Goal: Task Accomplishment & Management: Manage account settings

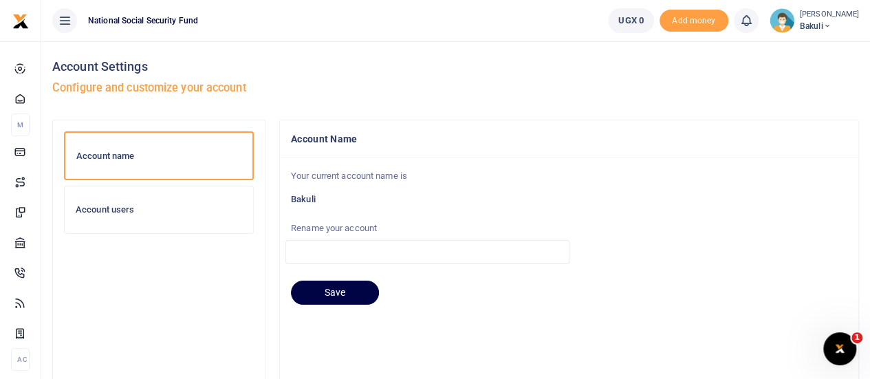
click at [804, 23] on span "Bakuli" at bounding box center [829, 26] width 59 height 12
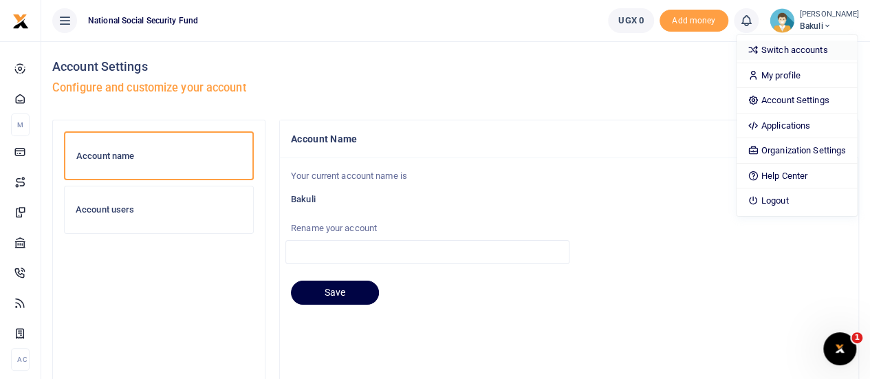
click at [795, 54] on link "Switch accounts" at bounding box center [797, 50] width 120 height 19
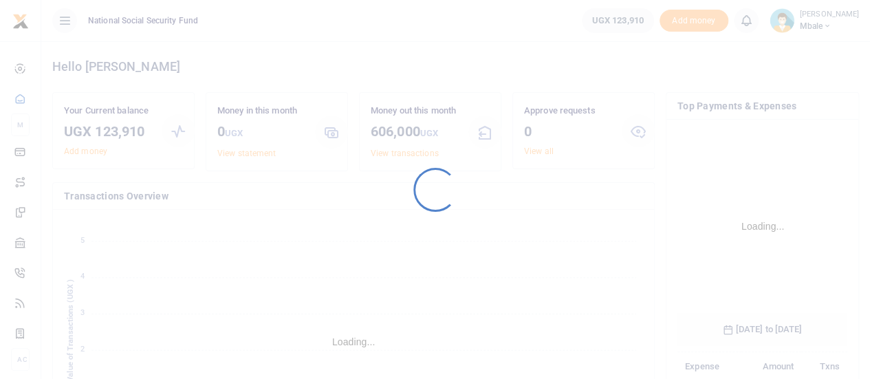
scroll to position [215, 160]
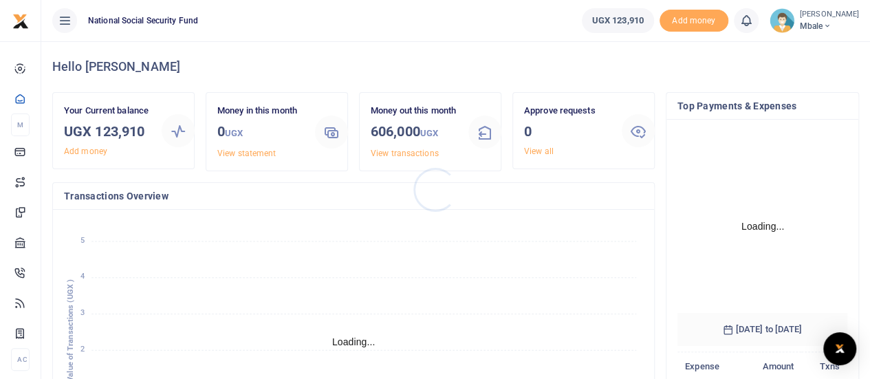
click at [813, 23] on div at bounding box center [435, 189] width 870 height 379
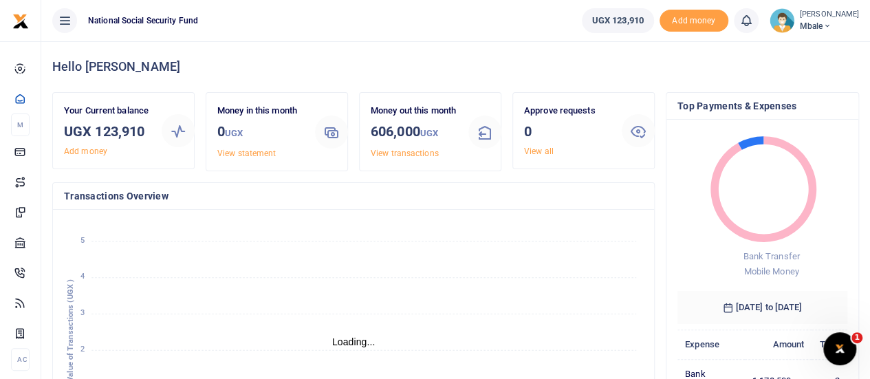
scroll to position [11, 11]
click at [815, 23] on span "Mbale" at bounding box center [829, 26] width 59 height 12
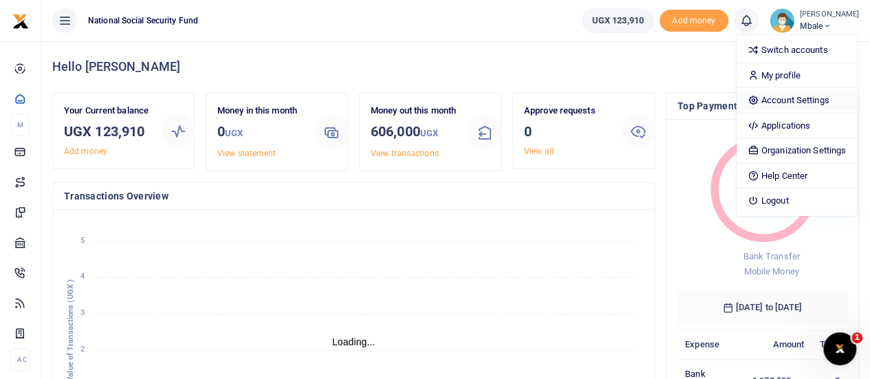
drag, startPoint x: 797, startPoint y: 96, endPoint x: 880, endPoint y: 115, distance: 85.4
click at [797, 98] on link "Account Settings" at bounding box center [797, 100] width 120 height 19
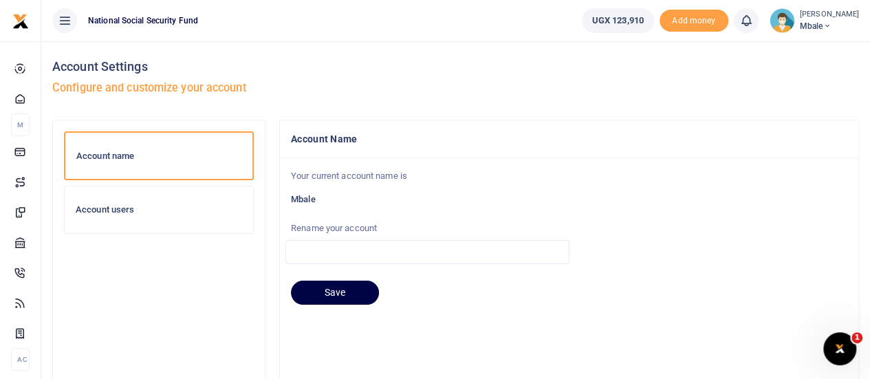
click at [101, 208] on h6 "Account users" at bounding box center [159, 209] width 166 height 11
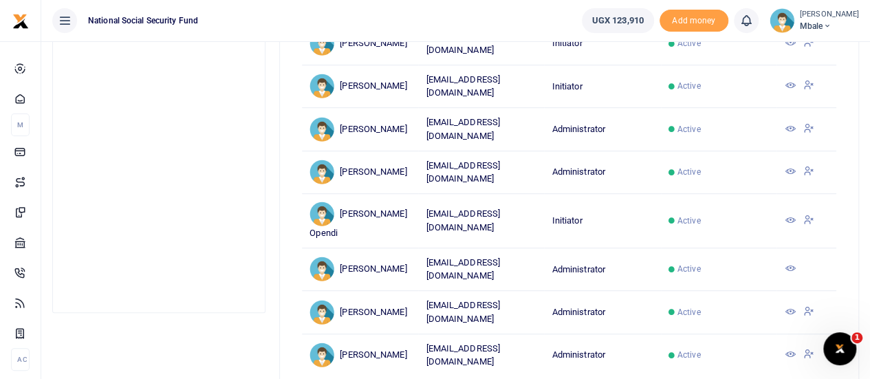
scroll to position [396, 0]
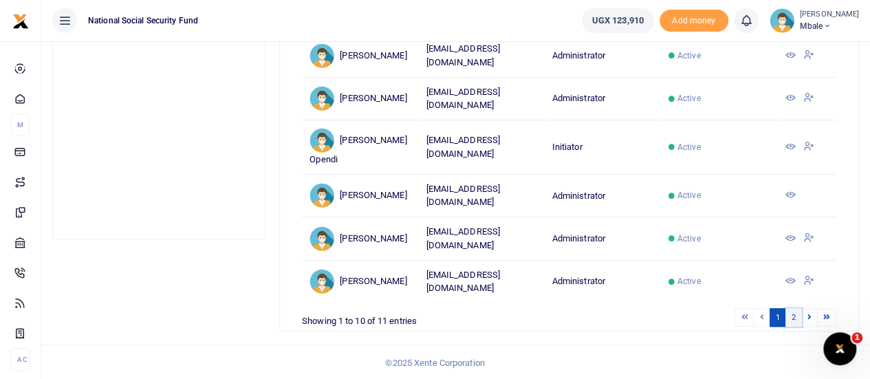
click at [795, 308] on link "2" at bounding box center [794, 317] width 17 height 19
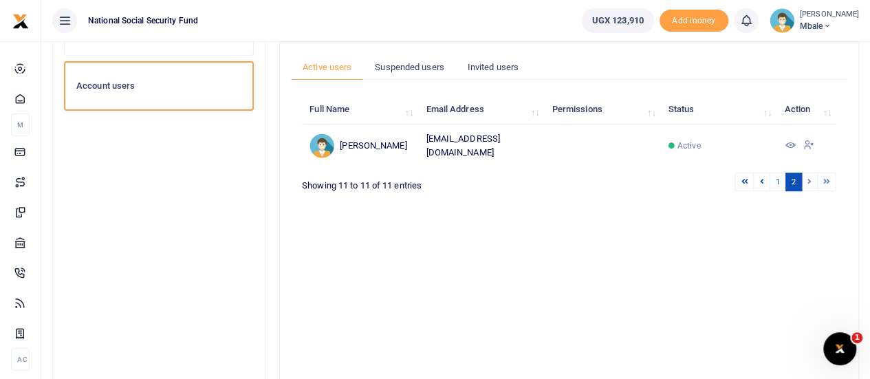
scroll to position [111, 0]
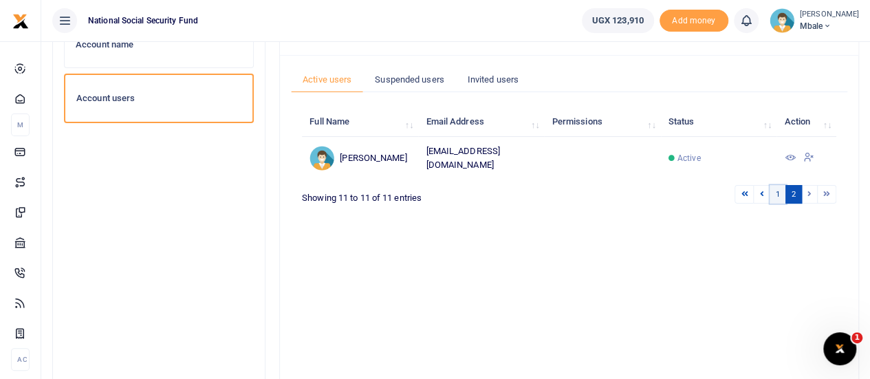
click at [778, 188] on link "1" at bounding box center [778, 194] width 17 height 19
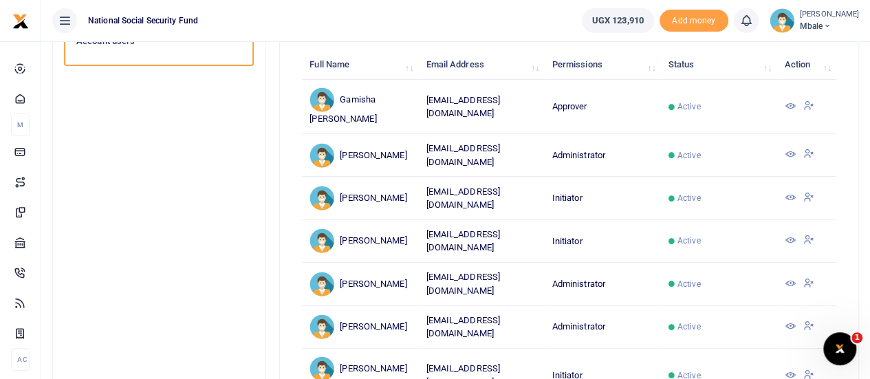
scroll to position [99, 0]
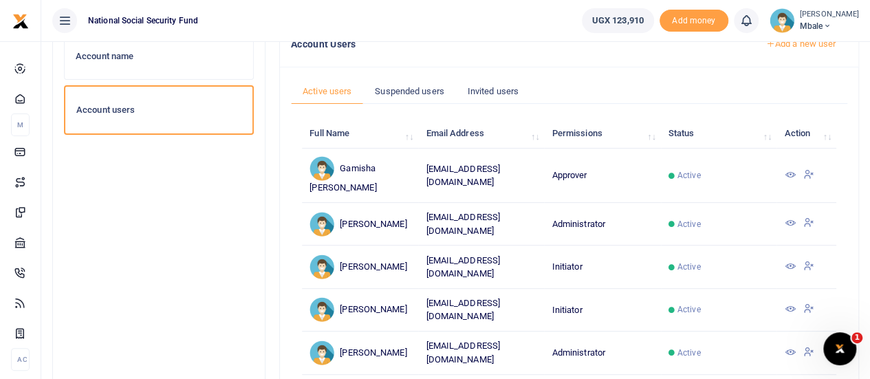
click at [793, 169] on icon at bounding box center [789, 174] width 11 height 11
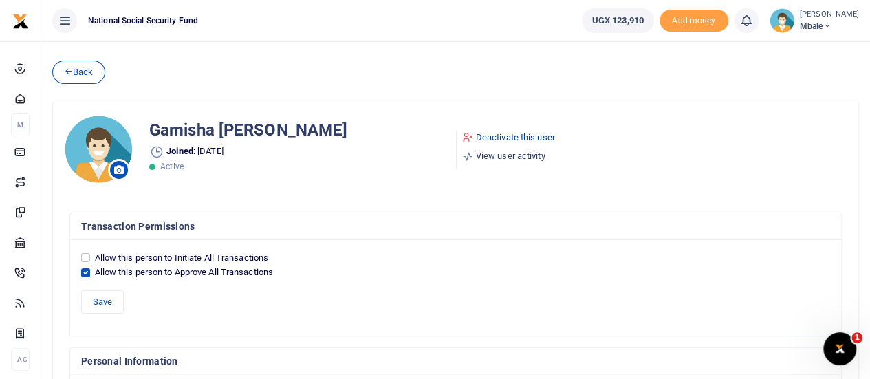
click at [498, 132] on link "Deactivate this user" at bounding box center [508, 138] width 93 height 14
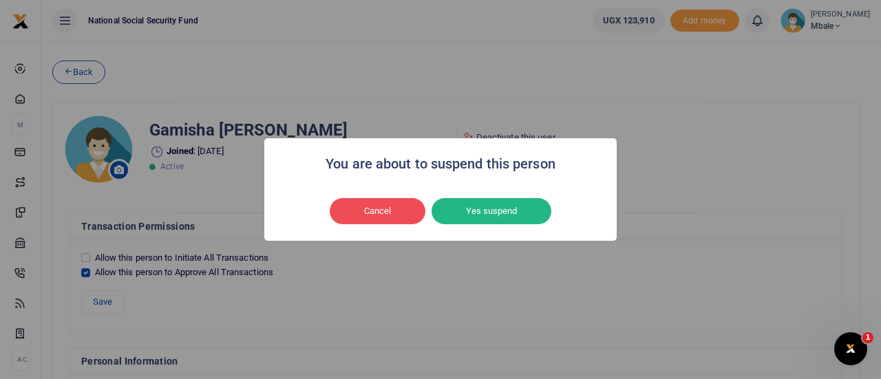
click at [490, 208] on button "Yes suspend" at bounding box center [491, 211] width 120 height 26
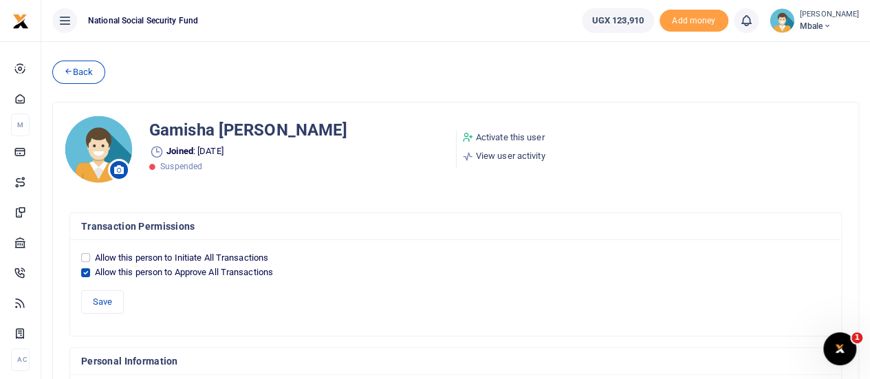
click at [808, 25] on span "Mbale" at bounding box center [829, 26] width 59 height 12
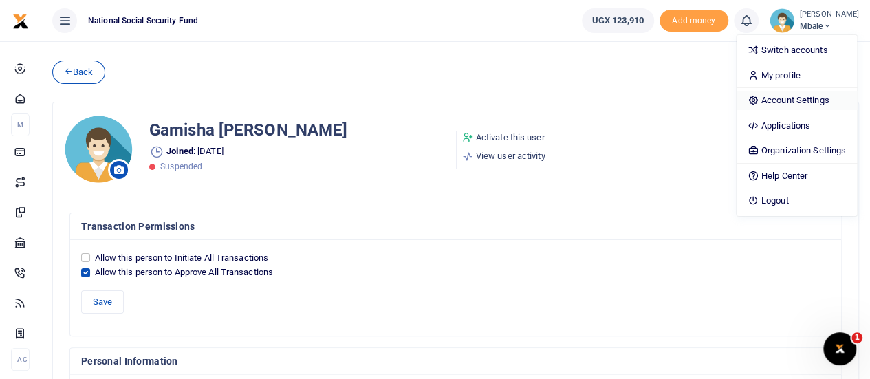
click at [777, 100] on link "Account Settings" at bounding box center [797, 100] width 120 height 19
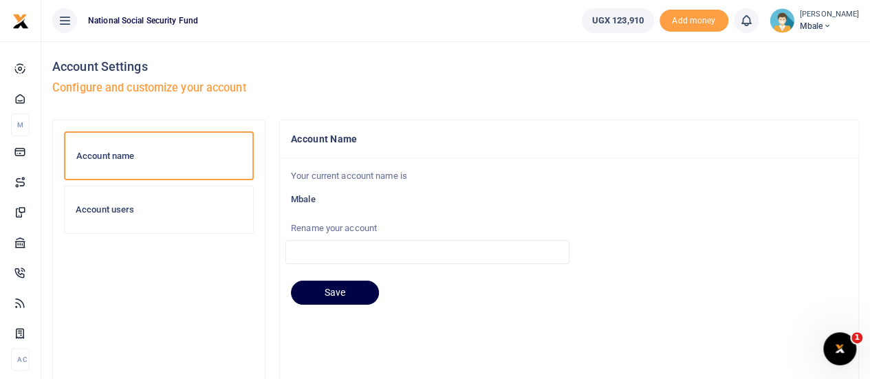
click at [96, 211] on h6 "Account users" at bounding box center [159, 209] width 166 height 11
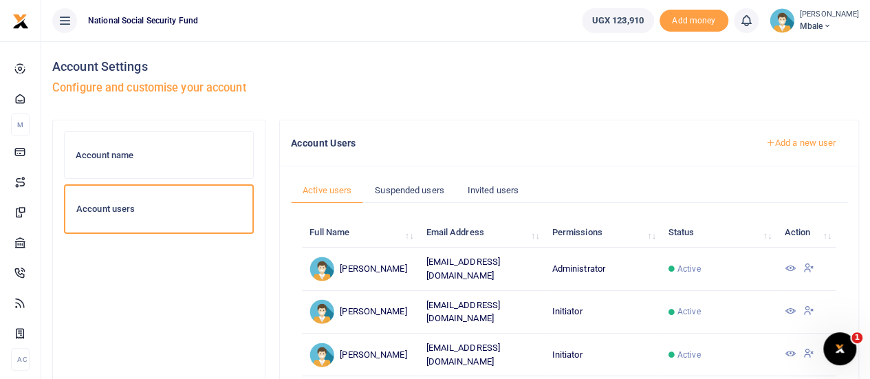
click at [787, 144] on link "Add a new user" at bounding box center [801, 142] width 94 height 23
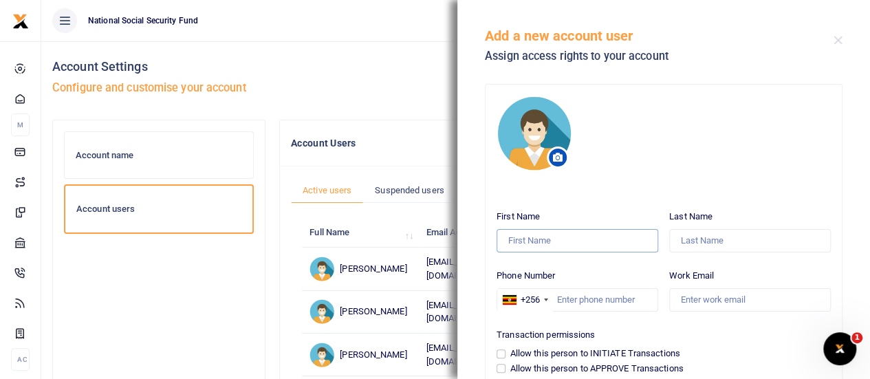
click at [530, 247] on input "First Name" at bounding box center [578, 240] width 162 height 23
click at [703, 295] on input "Work Email" at bounding box center [750, 299] width 162 height 23
paste input "[EMAIL_ADDRESS][DOMAIN_NAME]"
type input "[EMAIL_ADDRESS][DOMAIN_NAME]"
click at [555, 299] on input "Phone Number" at bounding box center [578, 299] width 162 height 23
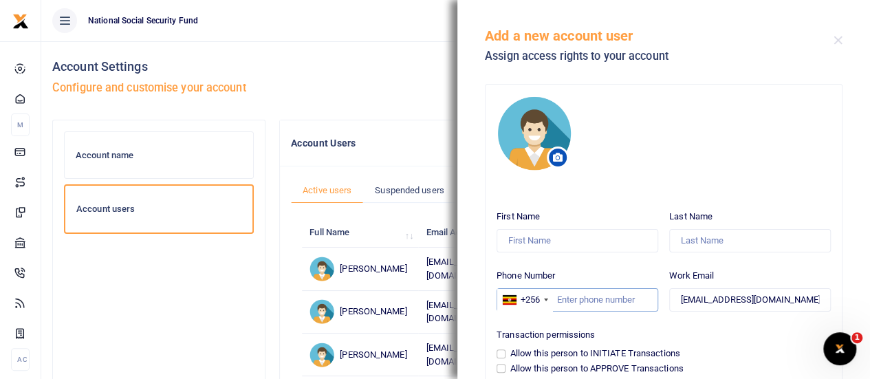
paste input "00774718832"
click at [568, 297] on input "00774718832" at bounding box center [578, 299] width 162 height 23
type input "774718832"
click at [515, 230] on input "First Name" at bounding box center [578, 240] width 162 height 23
type input "Ahmed"
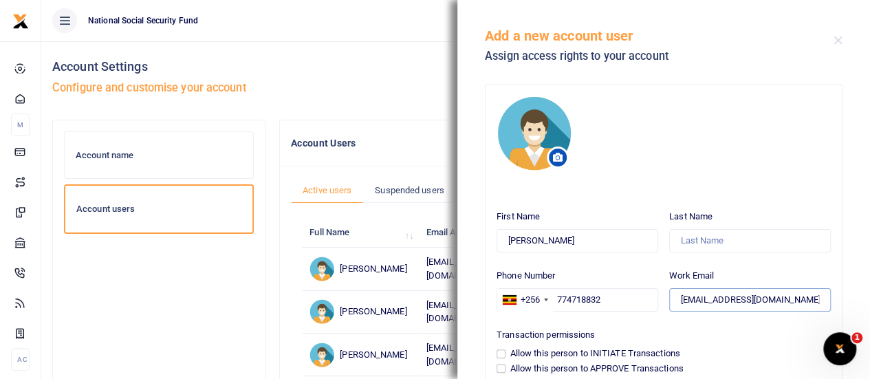
drag, startPoint x: 680, startPoint y: 299, endPoint x: 713, endPoint y: 302, distance: 33.1
click at [713, 302] on input "amayanja@nssfug.org" at bounding box center [750, 299] width 162 height 23
click at [689, 239] on input "Last Name" at bounding box center [750, 240] width 162 height 23
paste input "mayanja"
type input "mayanja"
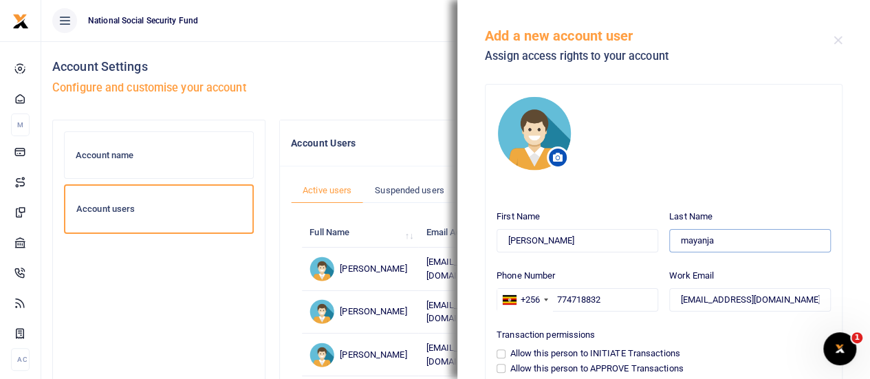
scroll to position [69, 0]
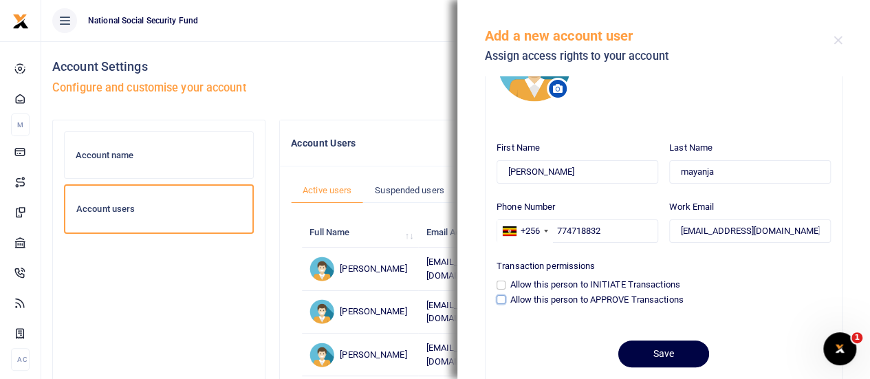
click at [501, 299] on input "Allow this person to APPROVE Transactions" at bounding box center [501, 299] width 9 height 9
checkbox input "true"
click at [650, 357] on button "Save" at bounding box center [663, 354] width 91 height 27
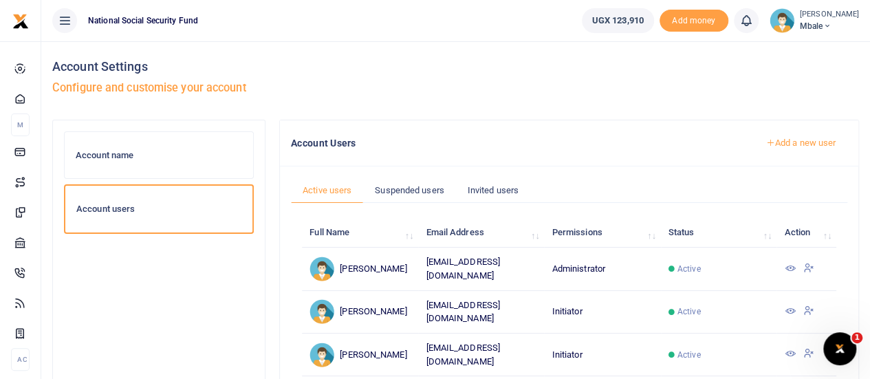
click at [817, 23] on span "Mbale" at bounding box center [829, 26] width 59 height 12
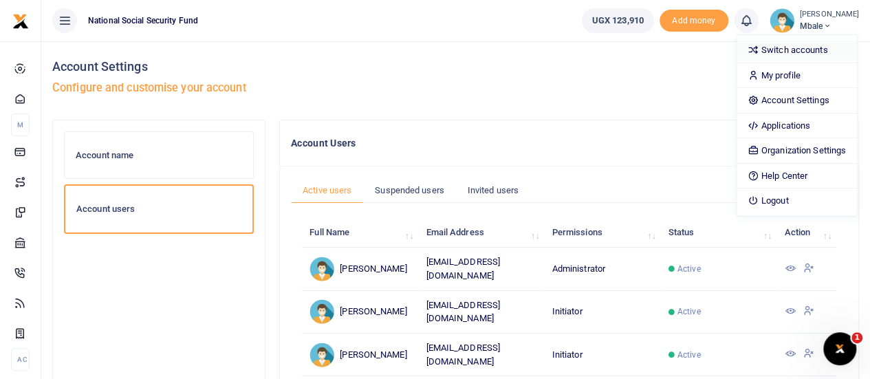
click at [791, 49] on link "Switch accounts" at bounding box center [797, 50] width 120 height 19
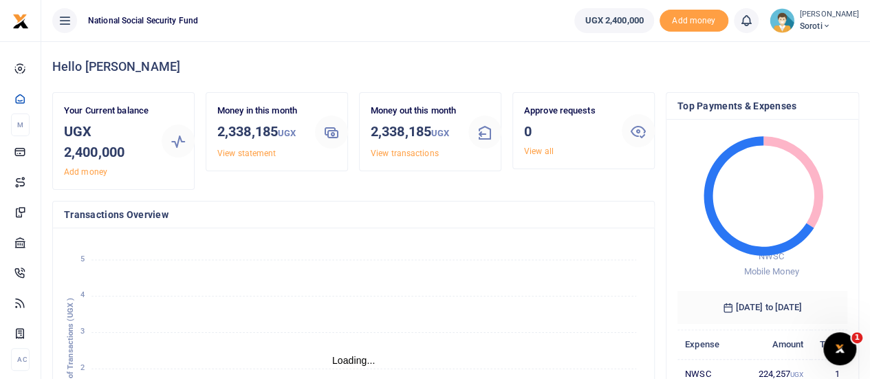
scroll to position [11, 11]
click at [822, 28] on icon at bounding box center [826, 26] width 8 height 10
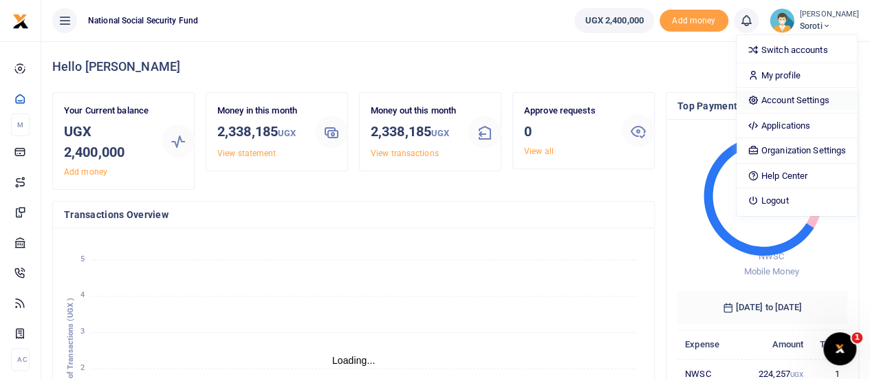
click at [790, 98] on link "Account Settings" at bounding box center [797, 100] width 120 height 19
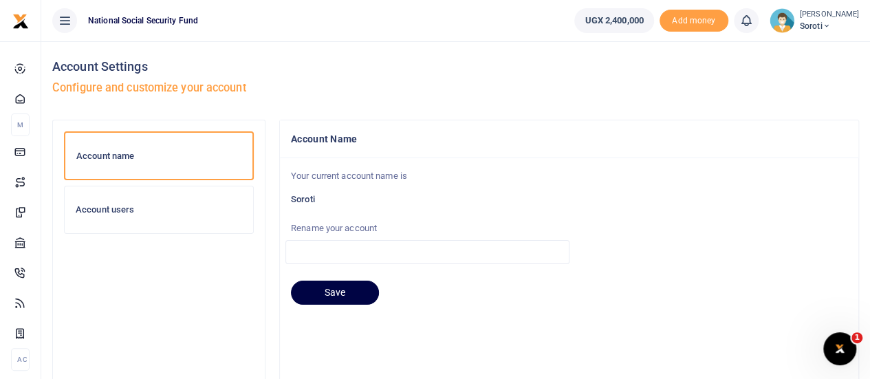
click at [95, 206] on h6 "Account users" at bounding box center [159, 209] width 166 height 11
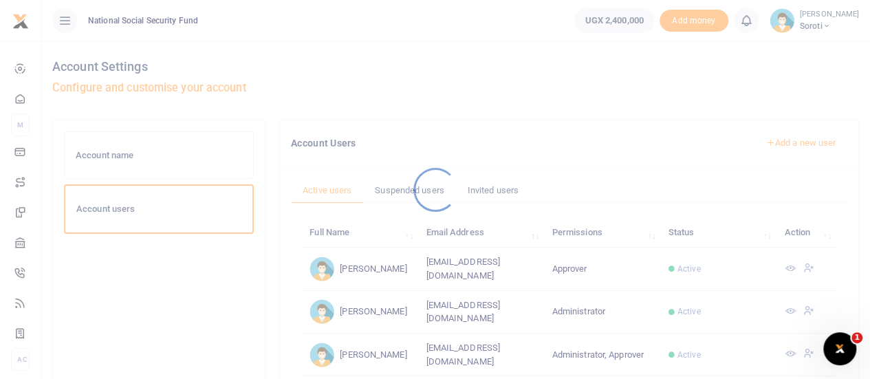
scroll to position [206, 0]
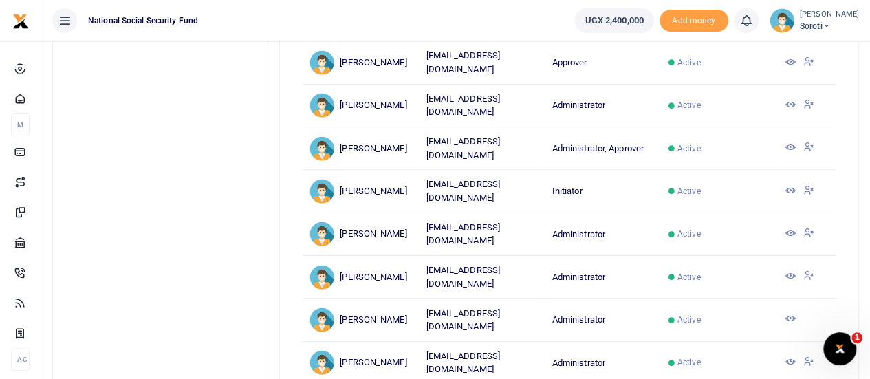
click at [788, 142] on icon at bounding box center [789, 147] width 11 height 11
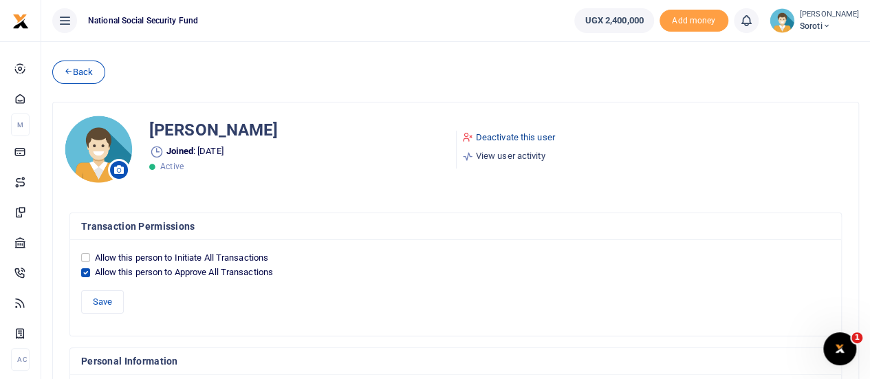
click at [488, 134] on link "Deactivate this user" at bounding box center [508, 138] width 93 height 14
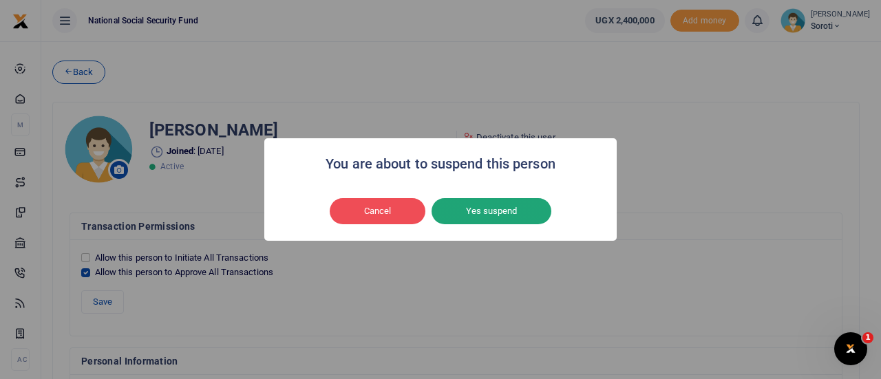
click at [486, 207] on button "Yes suspend" at bounding box center [491, 211] width 120 height 26
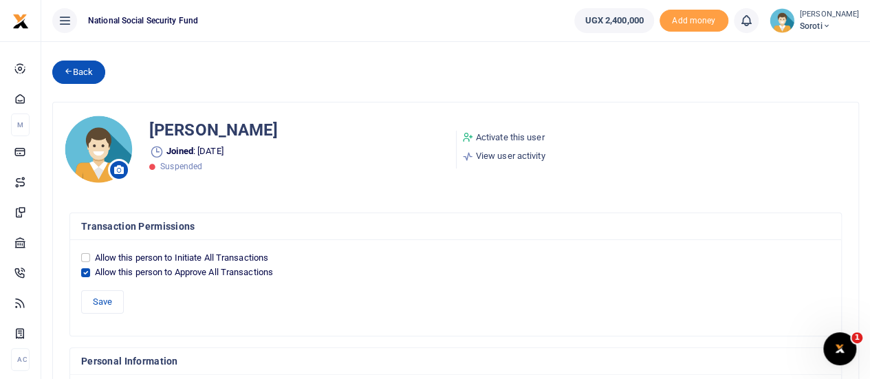
click at [89, 76] on link "Back" at bounding box center [78, 72] width 53 height 23
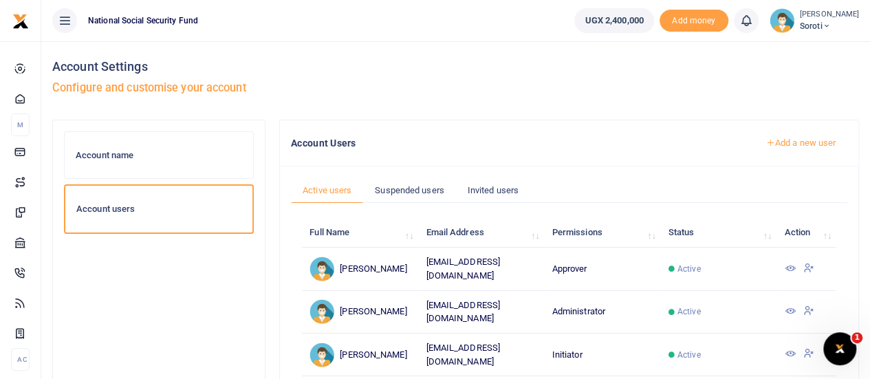
click at [820, 25] on span "Soroti" at bounding box center [829, 26] width 59 height 12
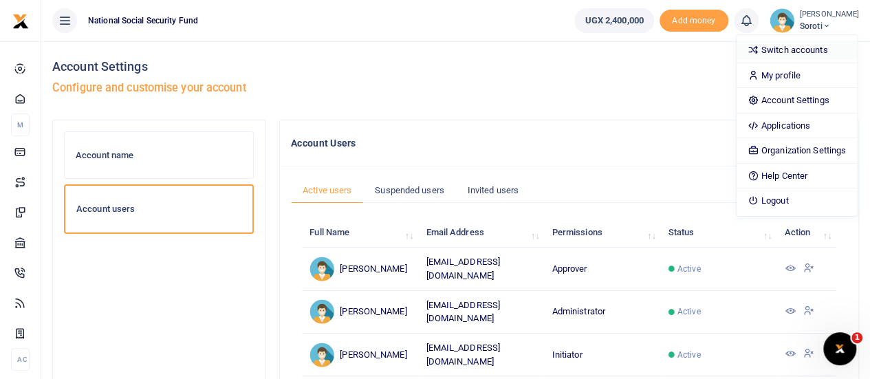
click at [792, 47] on link "Switch accounts" at bounding box center [797, 50] width 120 height 19
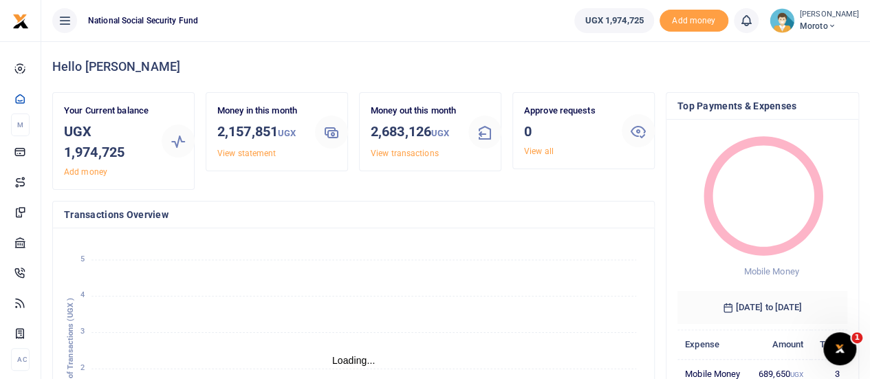
scroll to position [11, 11]
click at [819, 29] on span "Moroto" at bounding box center [829, 26] width 59 height 12
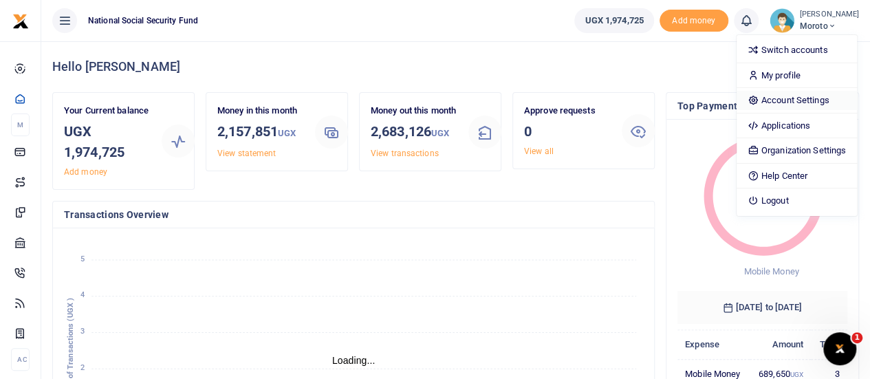
click at [787, 96] on link "Account Settings" at bounding box center [797, 100] width 120 height 19
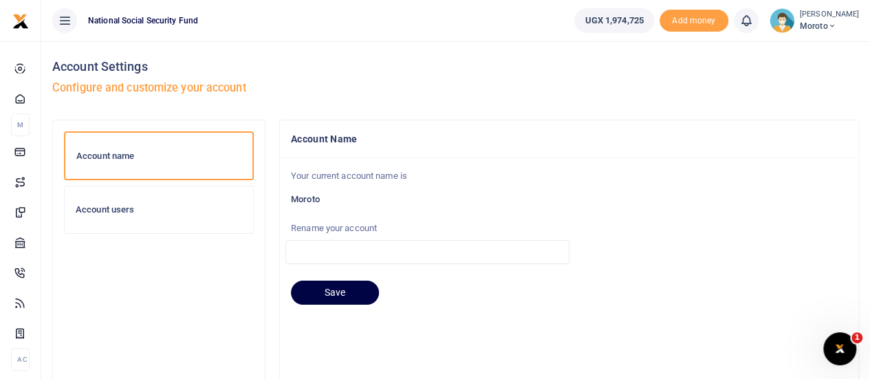
click at [94, 209] on h6 "Account users" at bounding box center [159, 209] width 166 height 11
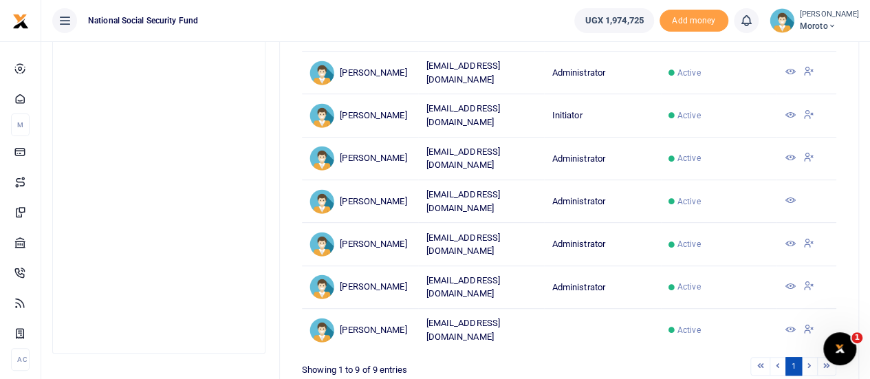
scroll to position [288, 0]
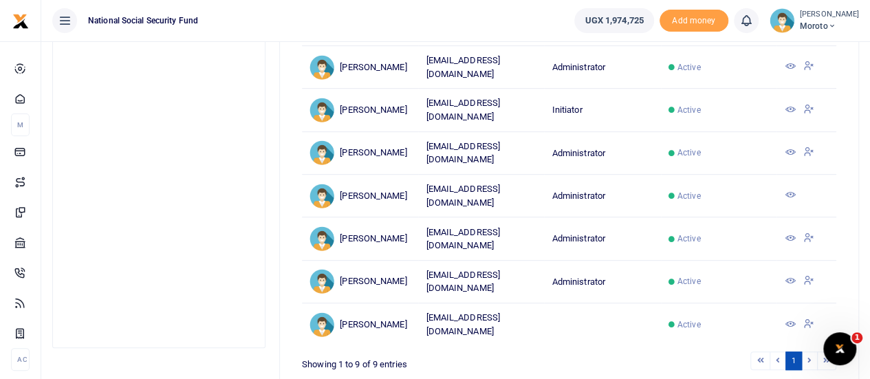
click at [810, 363] on li at bounding box center [810, 361] width 16 height 19
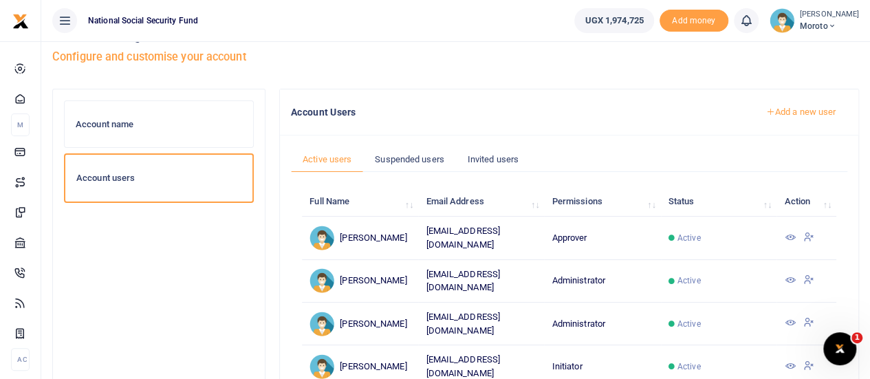
scroll to position [12, 0]
